Goal: Transaction & Acquisition: Book appointment/travel/reservation

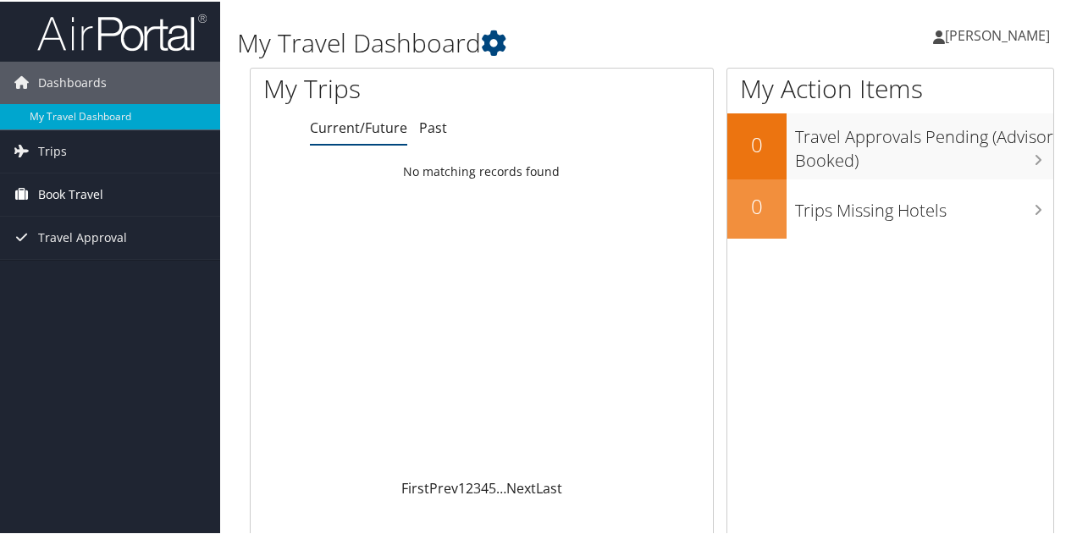
click at [80, 187] on span "Book Travel" at bounding box center [70, 193] width 65 height 42
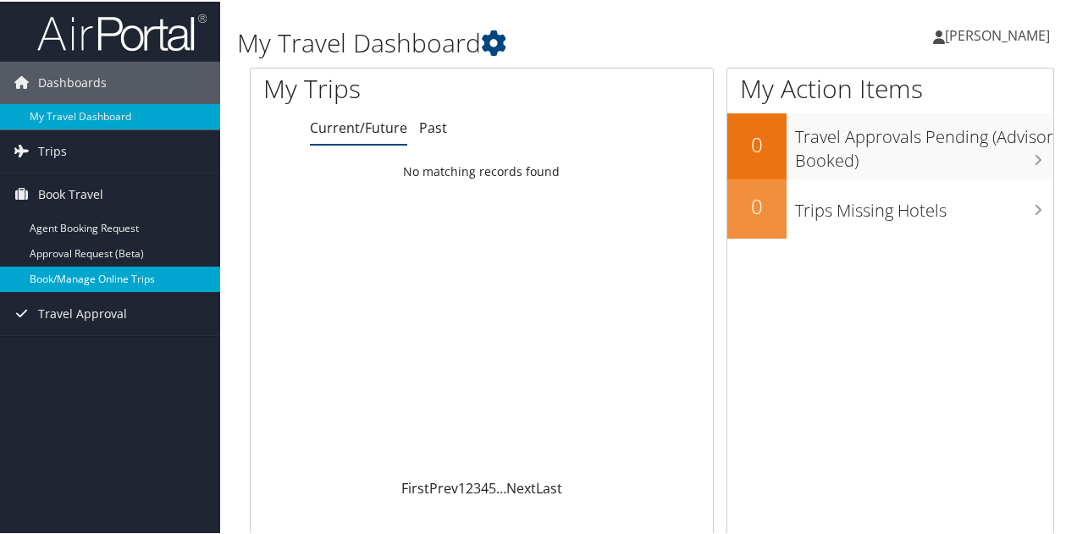
click at [85, 273] on link "Book/Manage Online Trips" at bounding box center [110, 277] width 220 height 25
